Goal: Register for event/course

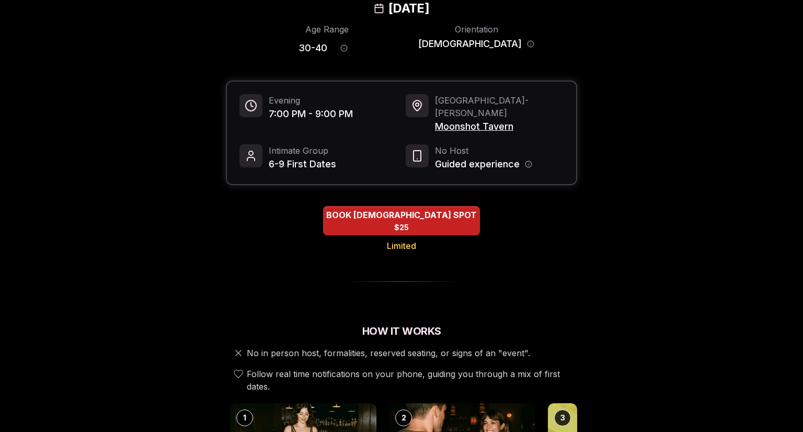
scroll to position [75, 0]
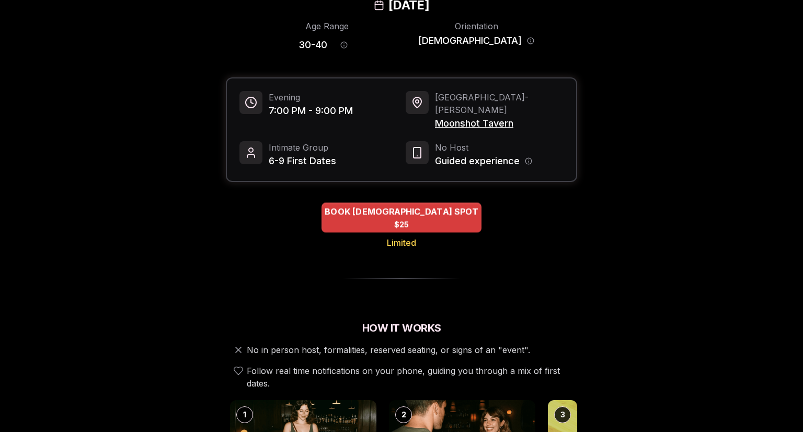
click at [450, 206] on div "BOOK [DEMOGRAPHIC_DATA] SPOT $25" at bounding box center [401, 217] width 160 height 29
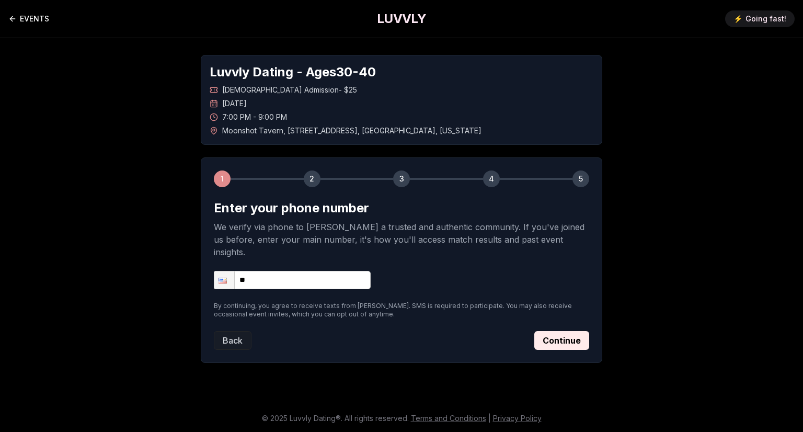
click at [31, 20] on link "EVENTS" at bounding box center [28, 18] width 41 height 21
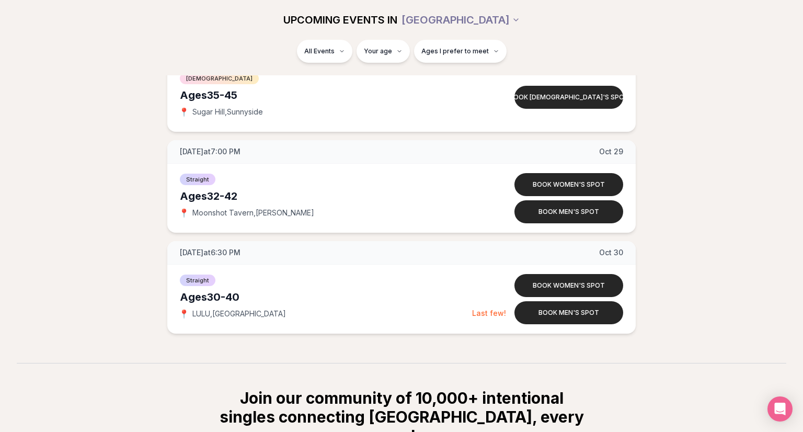
scroll to position [3608, 0]
